Goal: Task Accomplishment & Management: Manage account settings

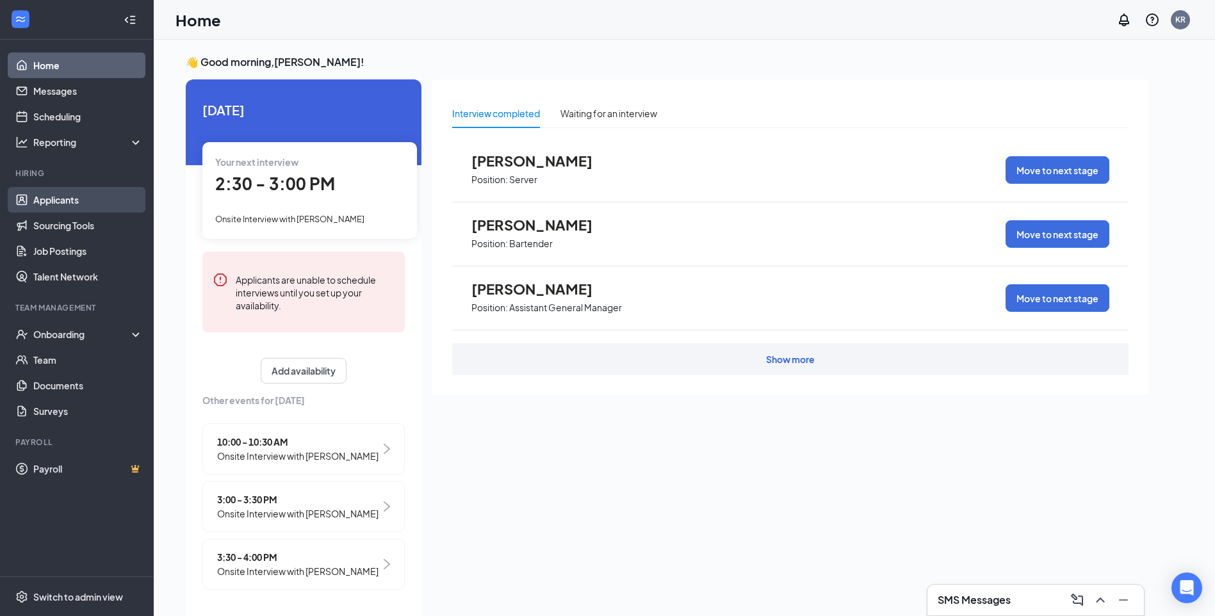
click at [61, 197] on link "Applicants" at bounding box center [88, 200] width 110 height 26
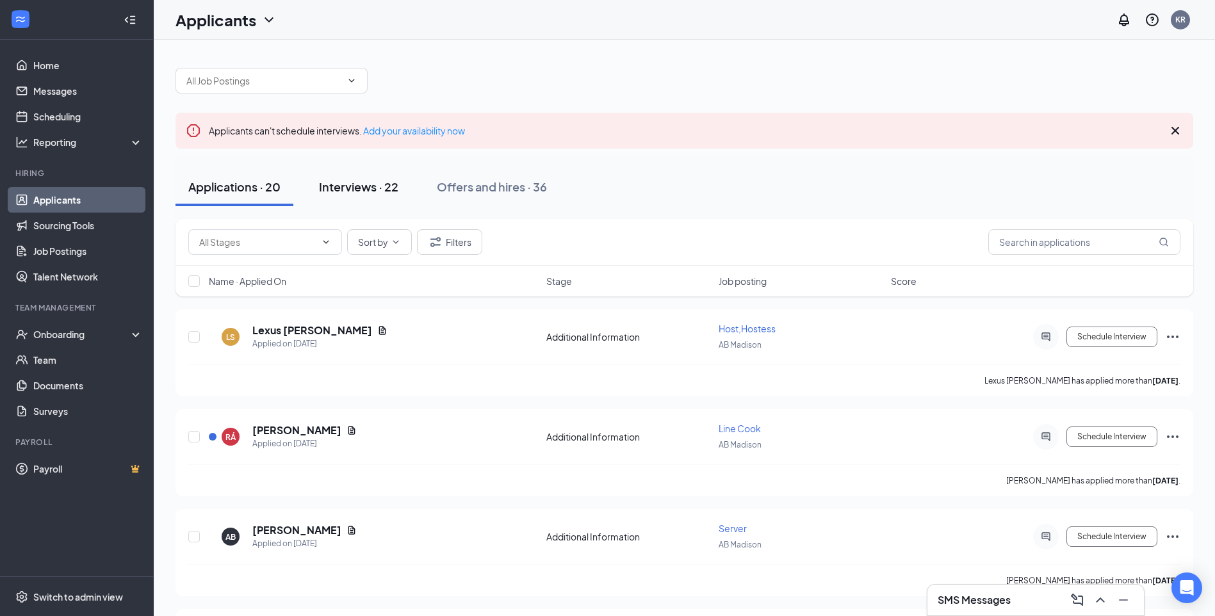
click at [356, 188] on div "Interviews · 22" at bounding box center [358, 187] width 79 height 16
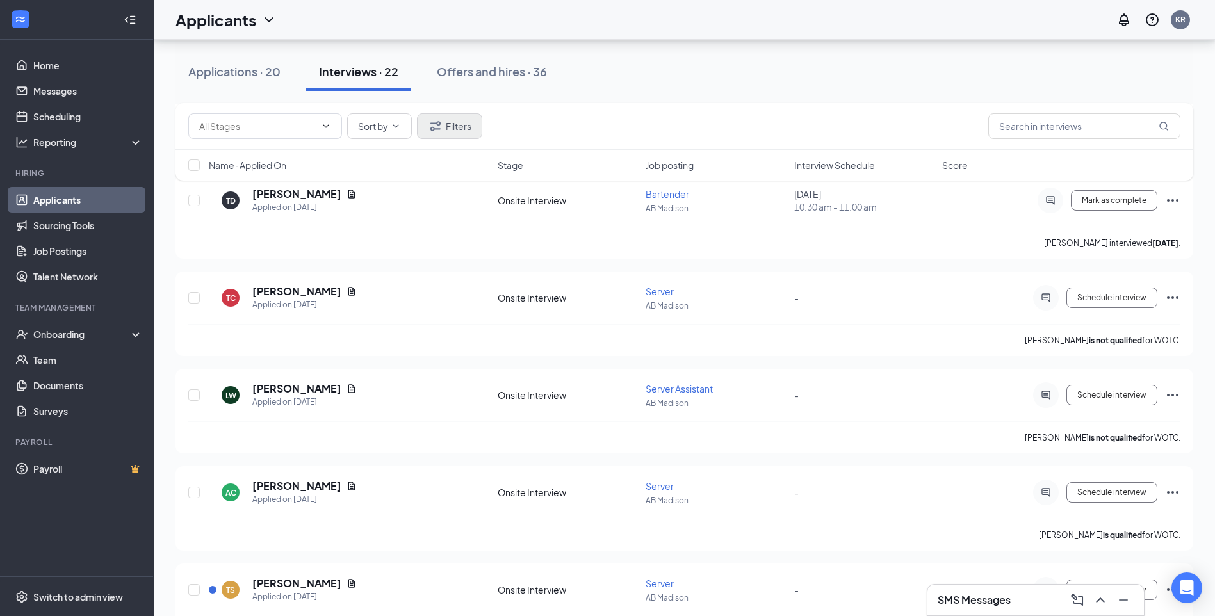
scroll to position [1410, 0]
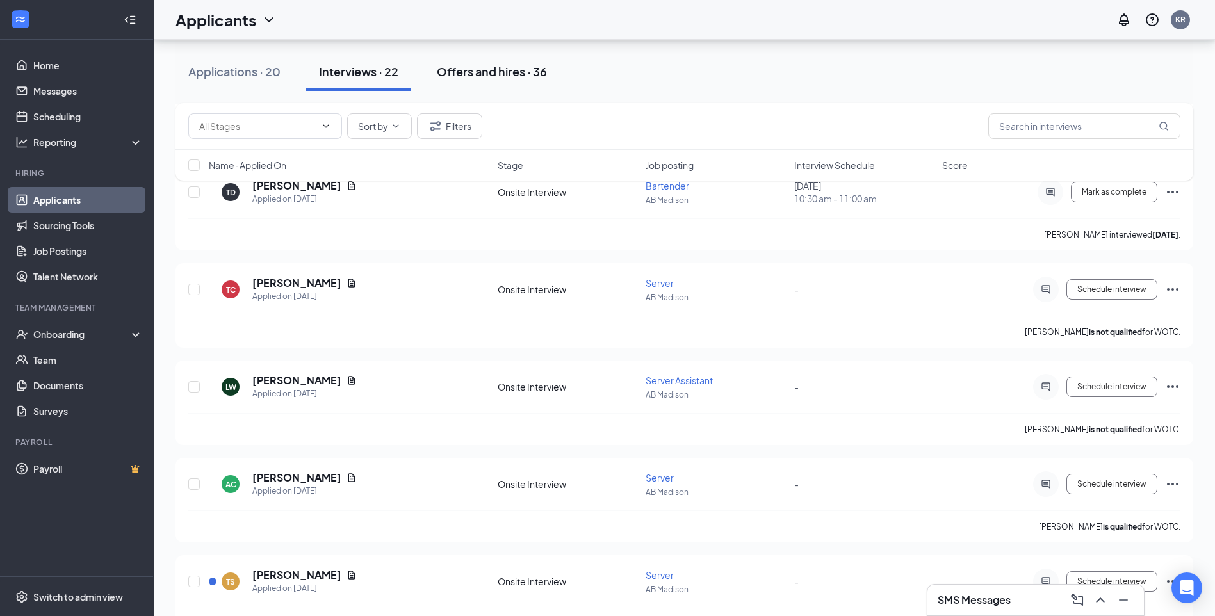
click at [481, 73] on div "Offers and hires · 36" at bounding box center [492, 71] width 110 height 16
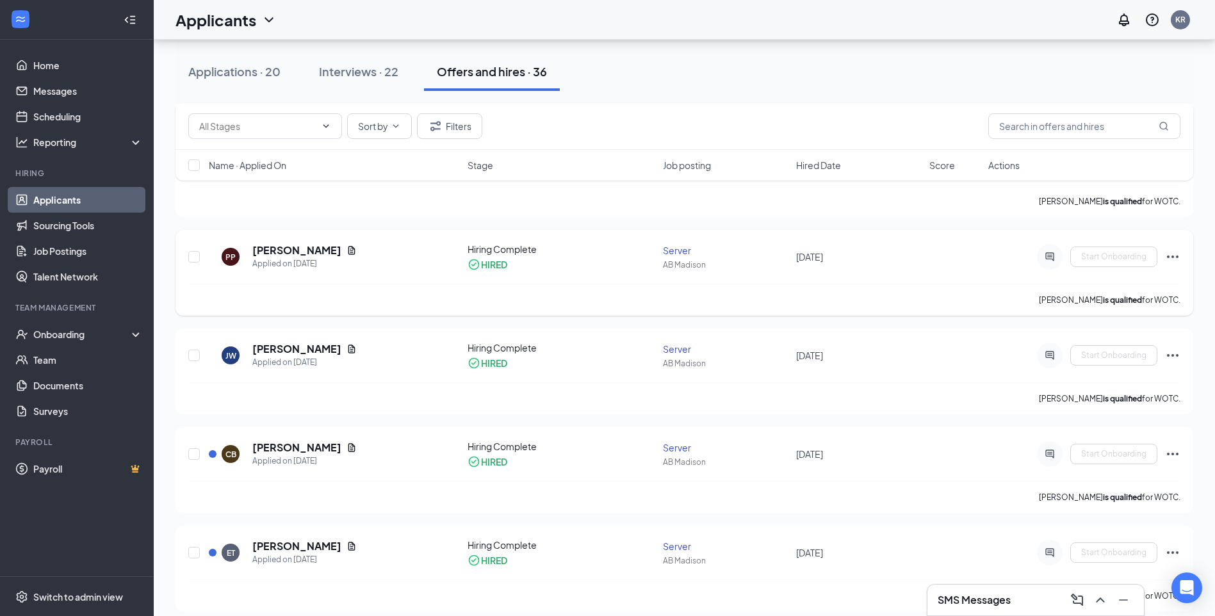
scroll to position [3139, 0]
click at [217, 72] on div "Applications · 20" at bounding box center [234, 71] width 92 height 16
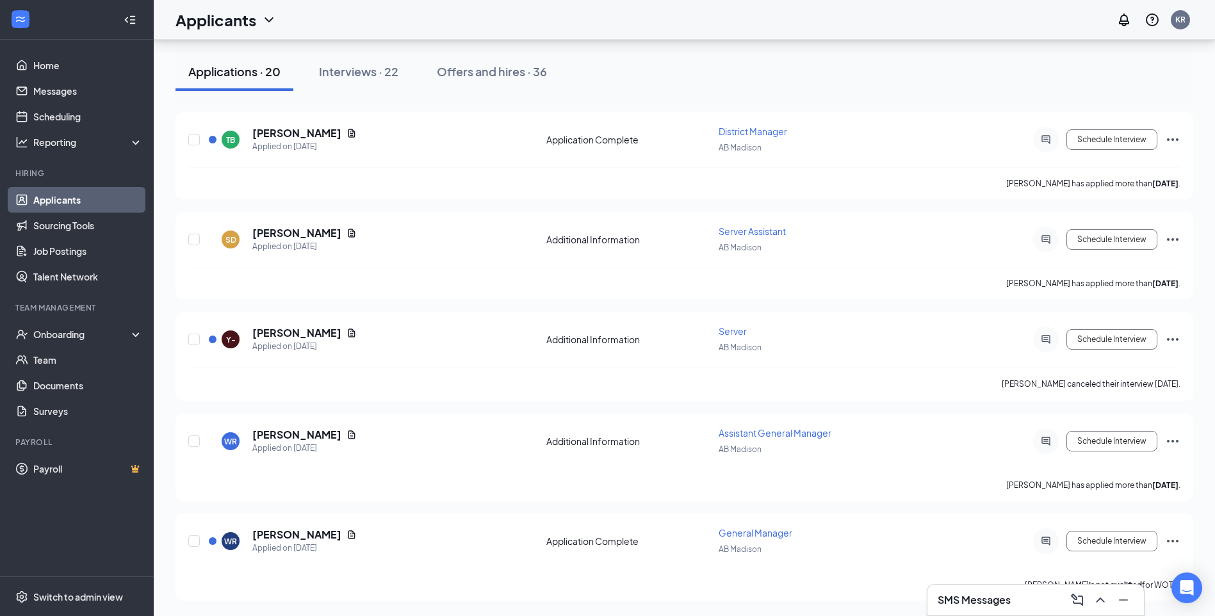
scroll to position [697, 0]
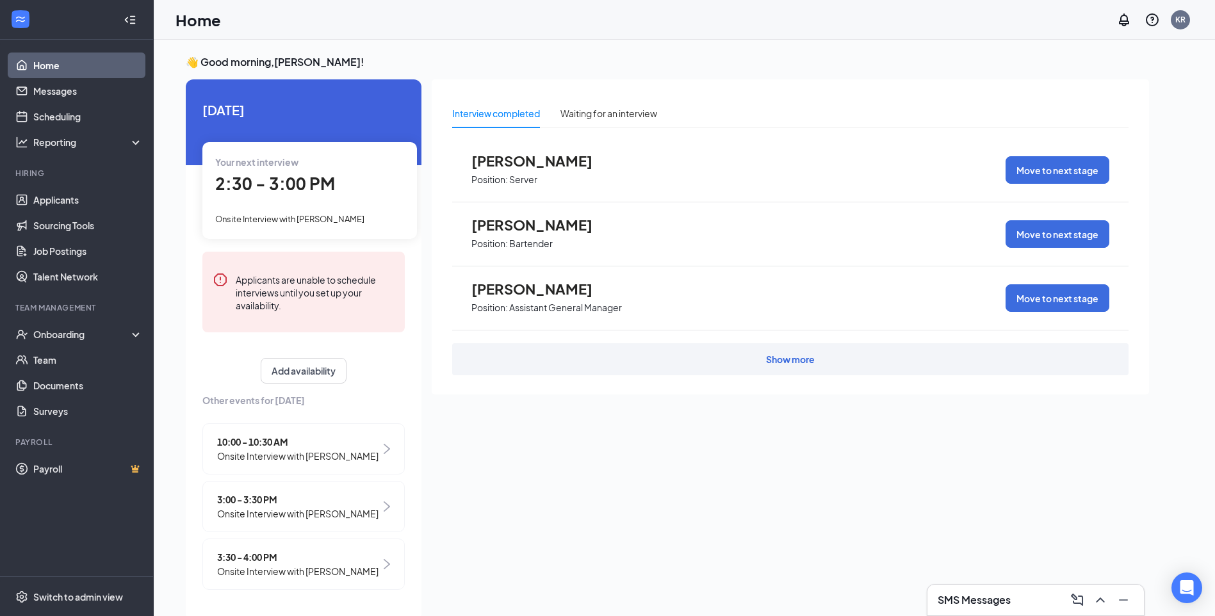
click at [323, 448] on span "10:00 - 10:30 AM" at bounding box center [297, 442] width 161 height 14
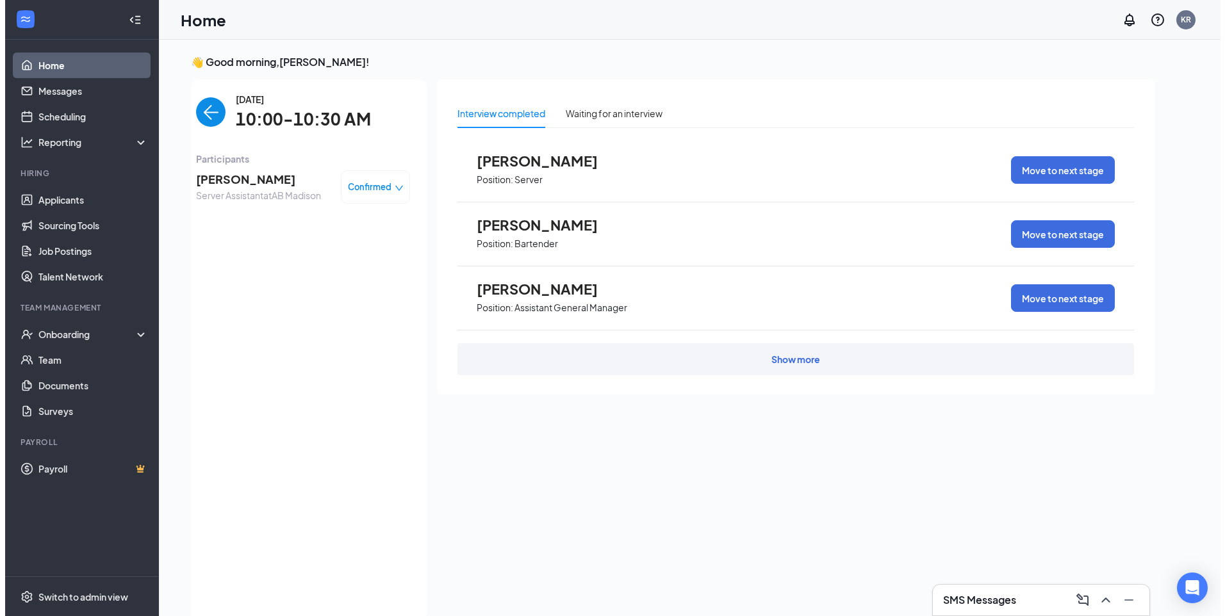
scroll to position [5, 0]
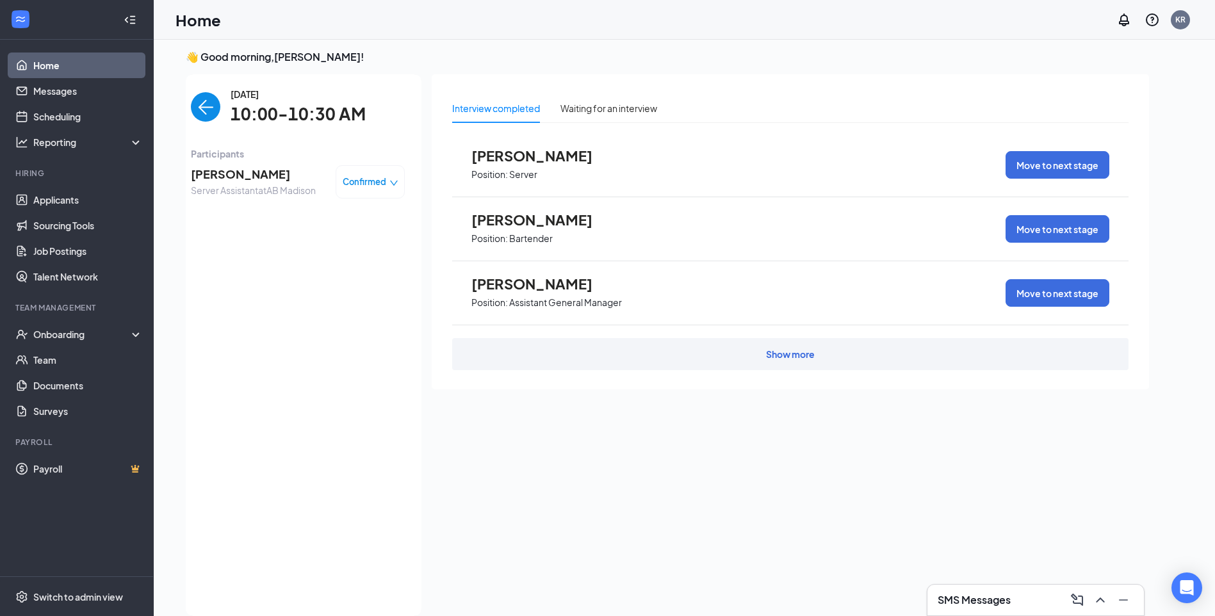
click at [229, 176] on span "[PERSON_NAME]" at bounding box center [253, 174] width 125 height 18
